Goal: Communication & Community: Answer question/provide support

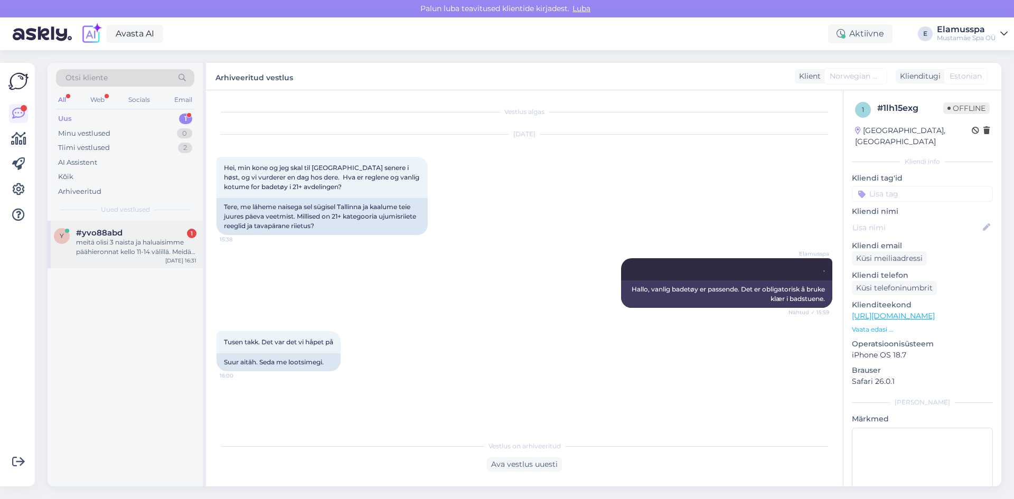
click at [117, 238] on div "meitä olisi 3 naista ja haluaisimme päähieronnat kello 11-14 välillä. Meidän pi…" at bounding box center [136, 247] width 120 height 19
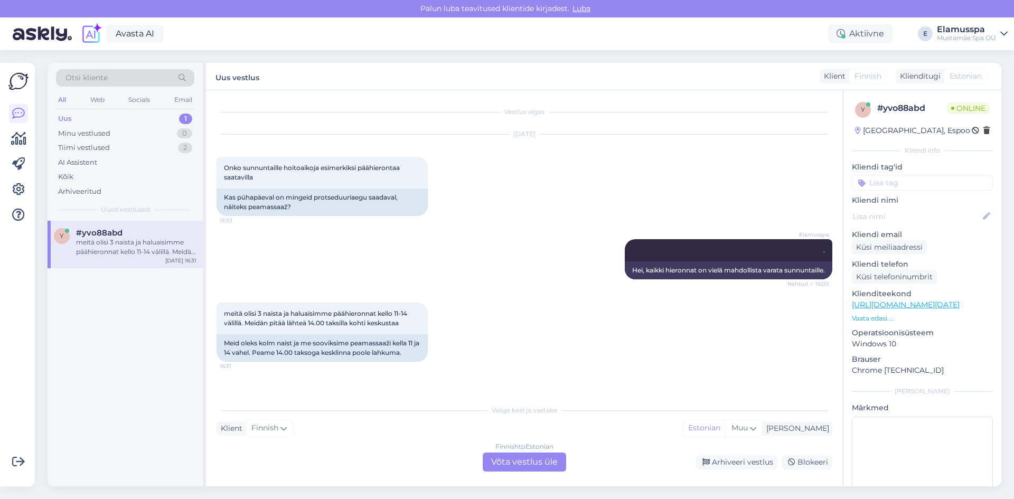
click at [526, 462] on div "Finnish to Estonian Võta vestlus üle" at bounding box center [524, 462] width 83 height 19
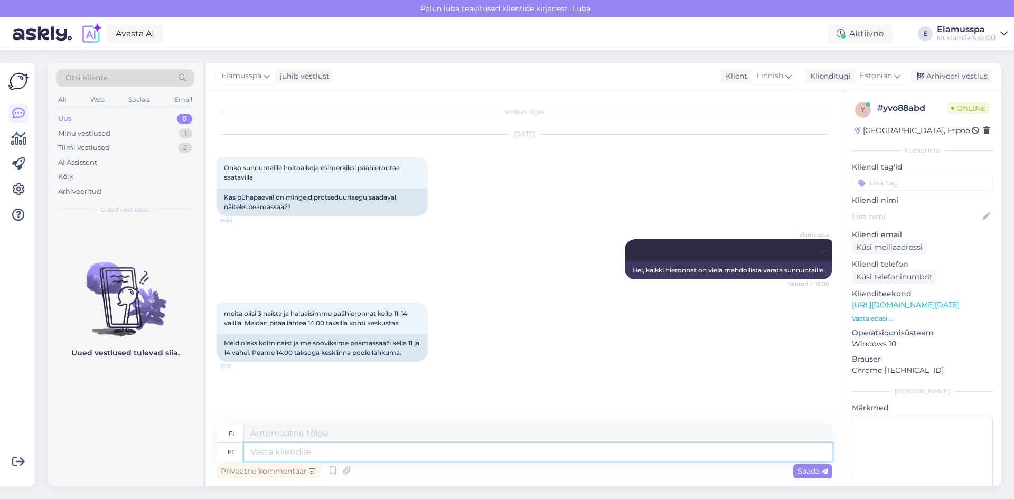
click at [513, 458] on textarea at bounding box center [538, 452] width 588 height 18
type textarea "Saatke"
type textarea "Lähetä"
type textarea "Saatke palun oma n"
type textarea "Lähetä omasi"
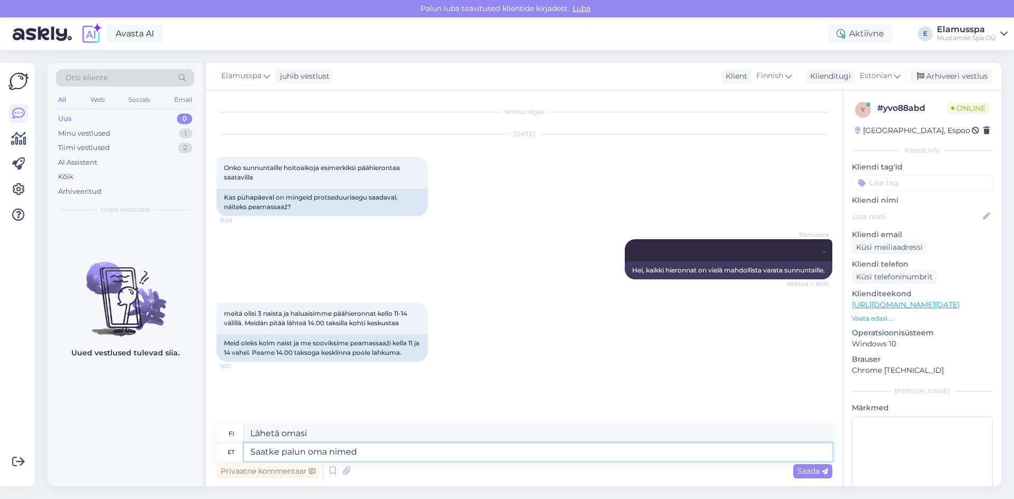
type textarea "Saatke palun oma nimed"
type textarea "Lähettäkää nimenne."
type textarea "Saatke palun oma nimi j"
type textarea "Lähetäthän nimesi."
type textarea "Saatke palun oma nimi ja t"
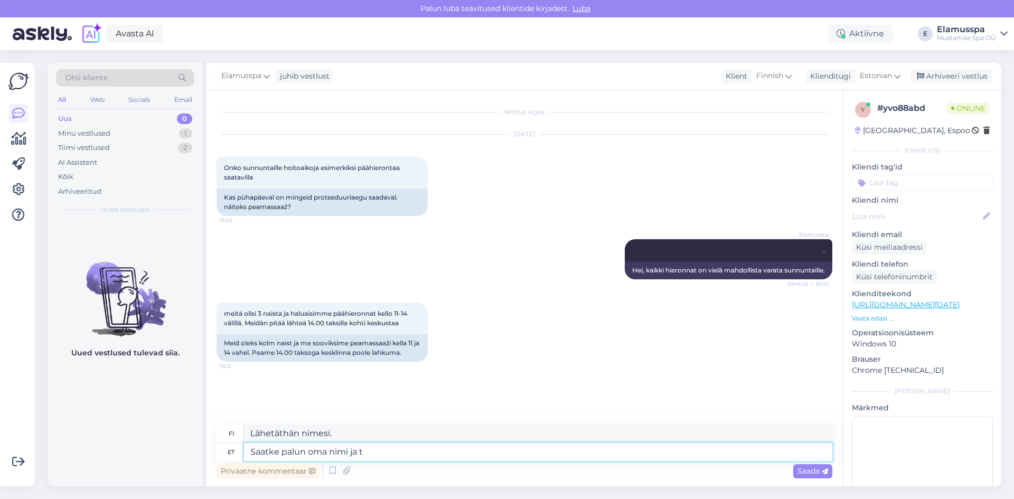
type textarea "Lähetäthän nimesi ja"
type textarea "Saatke palun oma nimi ja telefoninumbr"
type textarea "Lähetäthän nimesi ja puhelinnumerosi."
type textarea "Saatke palun oma nimi ja telefoninumbred, s"
type textarea "Lähetäthän nimesi ja puhelinnumerosi,"
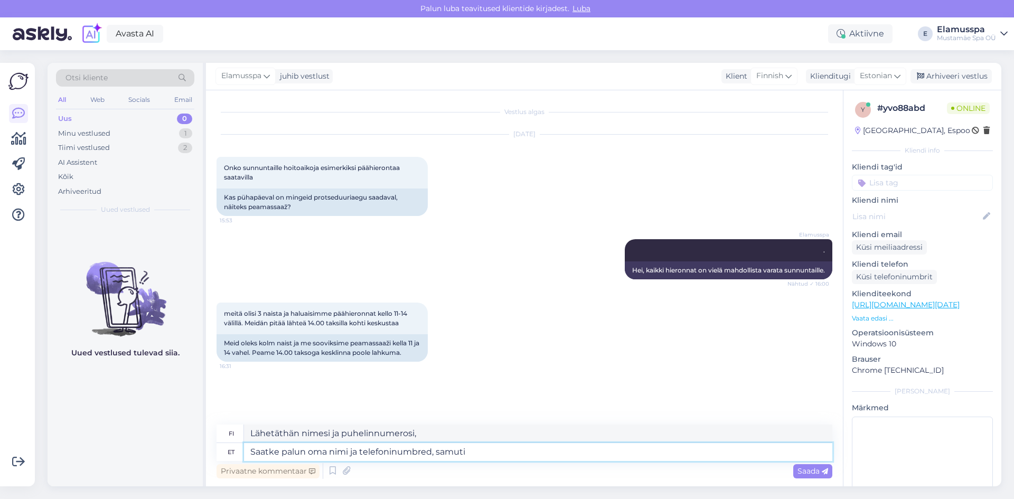
type textarea "Saatke palun oma nimi ja telefoninumbred, samuti k"
type textarea "Lähetäthän nimesi ja puhelinnumerosi sekä"
type textarea "Saatke palun oma nimi ja telefoninumbred, samuti kas eel"
type textarea "Lähetäthän nimesi ja puhelinnumerosi sekä tiedon siitä,"
type textarea "Saatke palun oma nimi ja telefoninumbred, samuti kas eelistate"
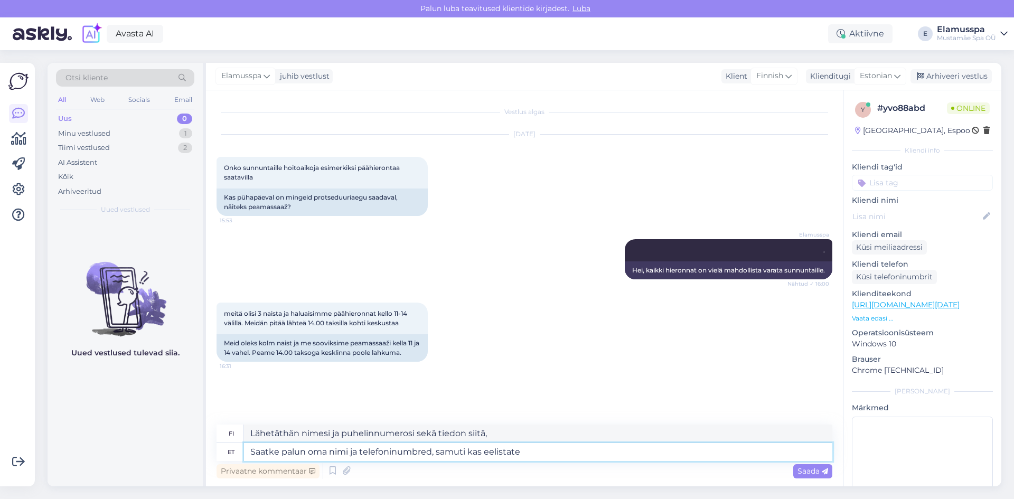
type textarea "Lähetä nimesi ja puhelinnumerosi sekä haluatko"
type textarea "Saatke palun oma nimi ja telefoninumbred, samuti kas eelistate nais v"
type textarea "Lähetäthän nimesi ja puhelinnumerosi sekä ilmoitathan, haluatko naisen."
type textarea "Saatke palun oma nimi ja telefoninumbred, samuti kas eelistate nais või"
type textarea "Lähetäthän nimesi ja puhelinnumerosi sekä ilmoitathan, haluatko naisen vai mieh…"
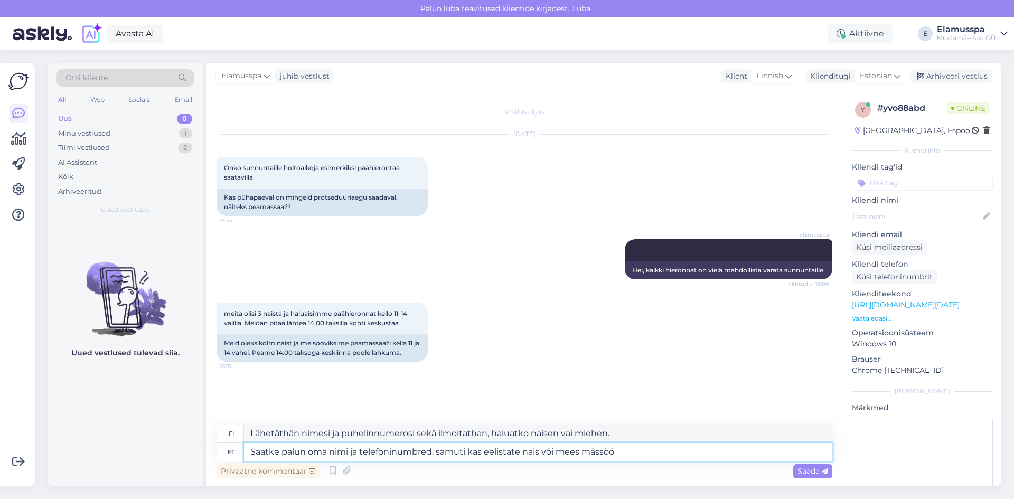
type textarea "Saatke palun oma nimi ja telefoninumbred, samuti kas eelistate nais või mees mä…"
type textarea "Lähetäthän nimesi ja puhelinnumerosi sekä ilmoitathan, haluatko naispuolisen va…"
type textarea "Saatke palun oma nimi ja telefoninumbred, samuti kas eelistate nais või mees mä…"
type textarea "Lähetäthän nimesi ja puhelinnumerosi sekä ilmoitatko, haluatko nais- vai miespa…"
type textarea "Saatke palun oma nimi ja telefoninumbred, samuti kas eelistate nais või mees mä…"
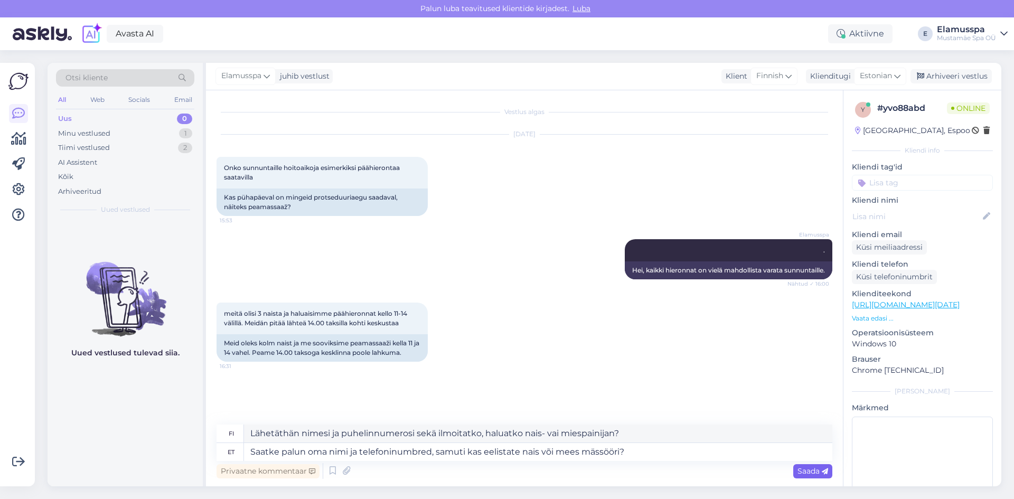
click at [810, 468] on span "Saada" at bounding box center [813, 471] width 31 height 10
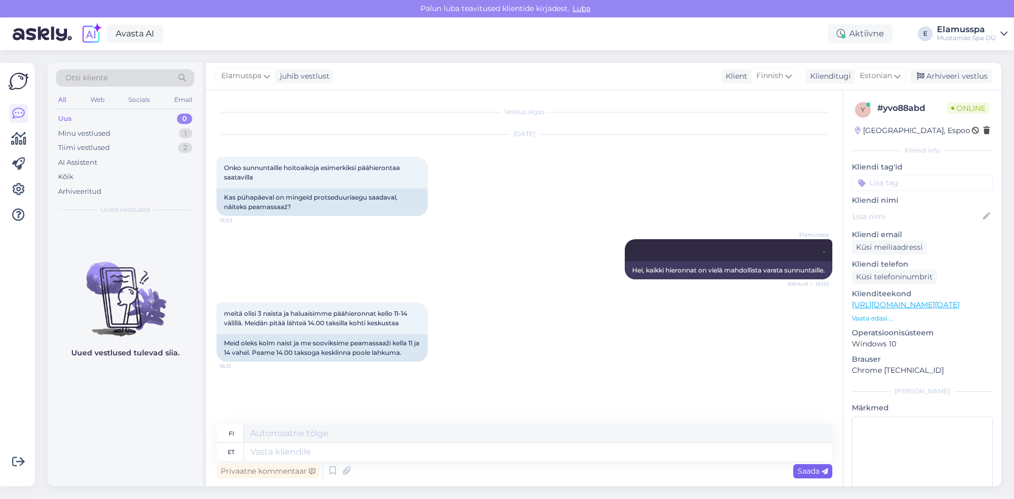
scroll to position [50, 0]
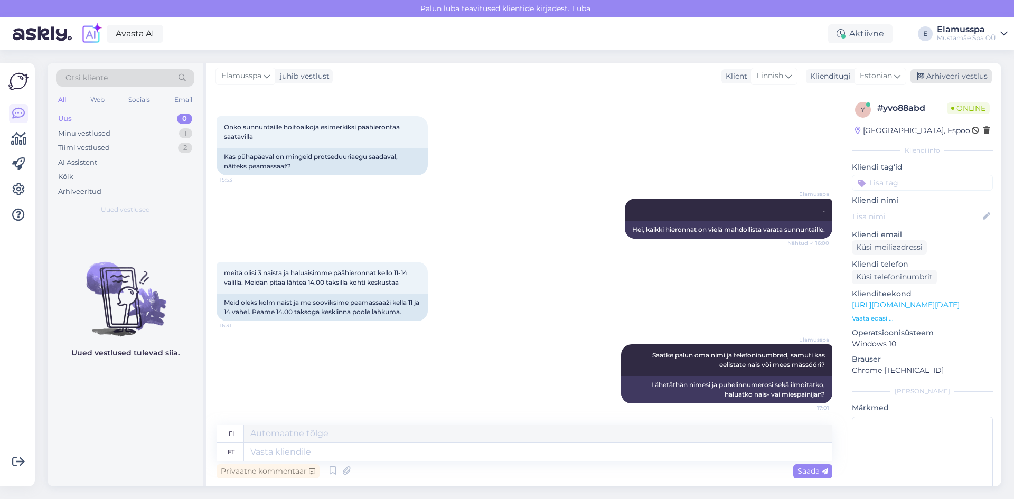
click at [976, 74] on div "Arhiveeri vestlus" at bounding box center [951, 76] width 81 height 14
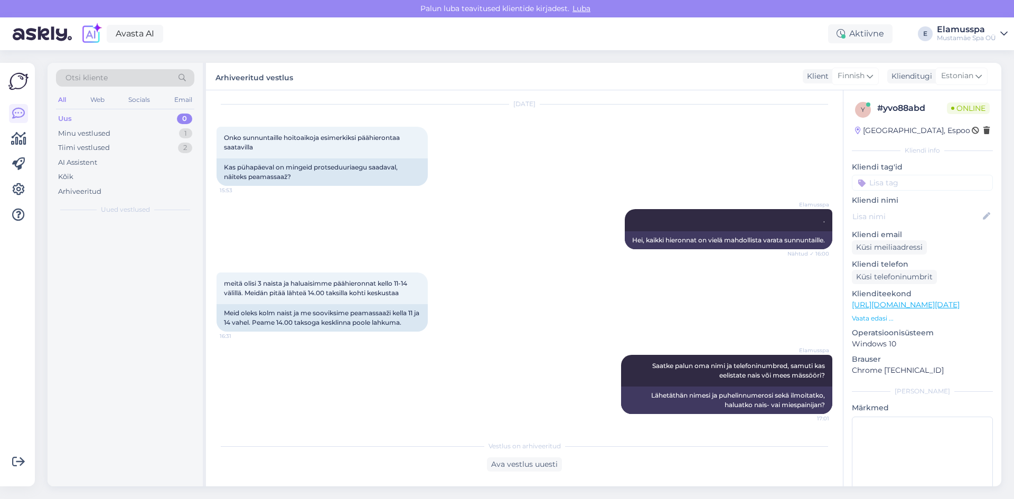
scroll to position [40, 0]
